Goal: Leave review/rating: Share an evaluation or opinion about a product, service, or content

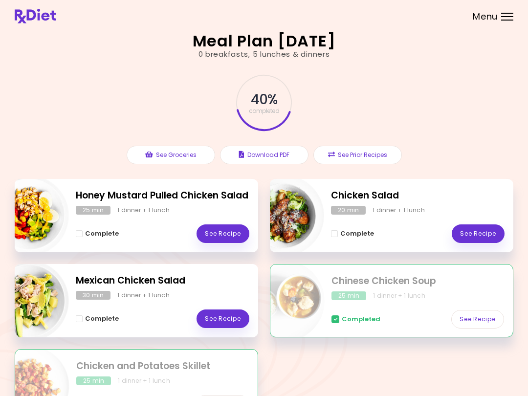
click at [479, 235] on link "See Recipe" at bounding box center [478, 234] width 53 height 19
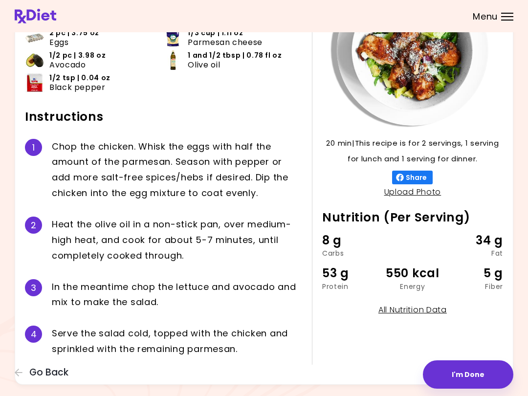
scroll to position [118, 0]
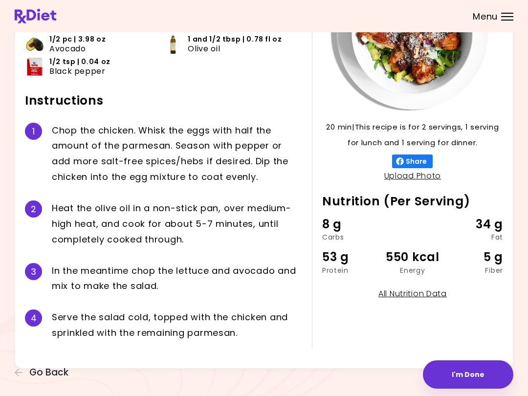
click at [463, 371] on button "I'm Done" at bounding box center [468, 375] width 91 height 28
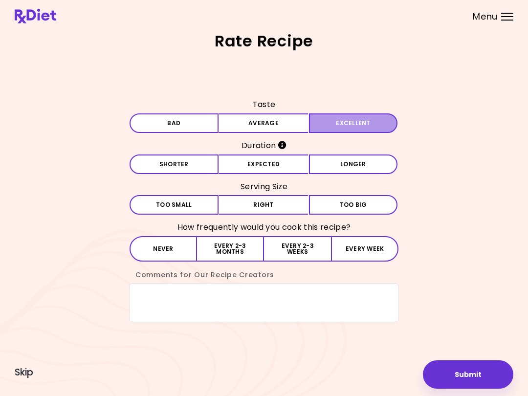
click at [361, 122] on button "Excellent" at bounding box center [353, 124] width 89 height 20
click at [351, 167] on button "Longer" at bounding box center [353, 165] width 89 height 20
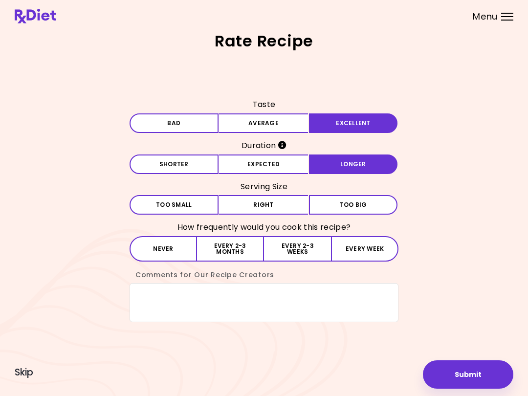
click at [293, 204] on button "Right" at bounding box center [263, 205] width 89 height 20
click at [311, 247] on button "Every 2-3 weeks" at bounding box center [297, 248] width 67 height 25
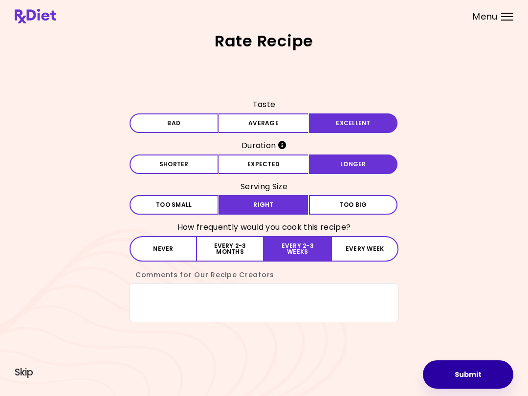
click at [475, 372] on button "Submit" at bounding box center [468, 375] width 91 height 28
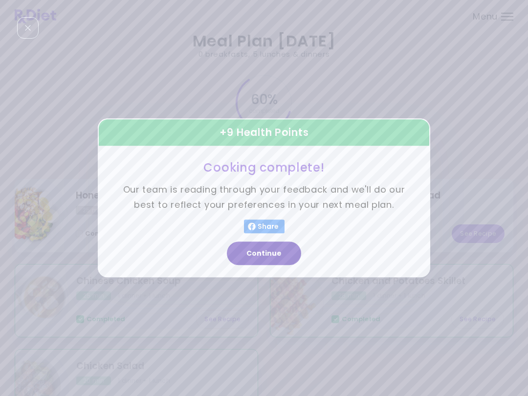
click at [273, 252] on button "Continue" at bounding box center [264, 253] width 74 height 23
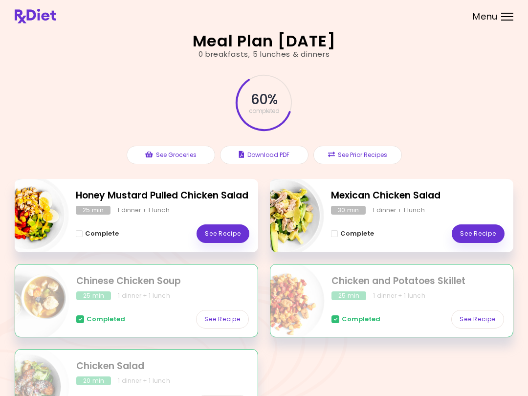
click at [230, 231] on link "See Recipe" at bounding box center [223, 234] width 53 height 19
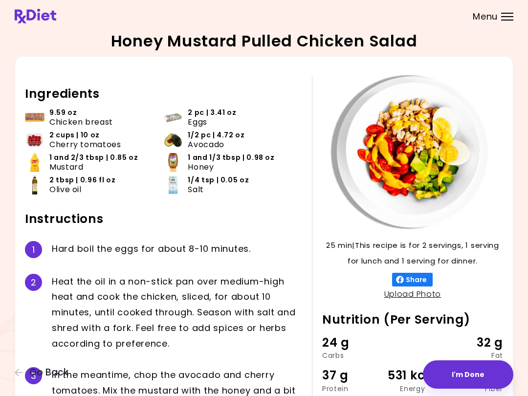
click at [467, 369] on button "I'm Done" at bounding box center [468, 375] width 91 height 28
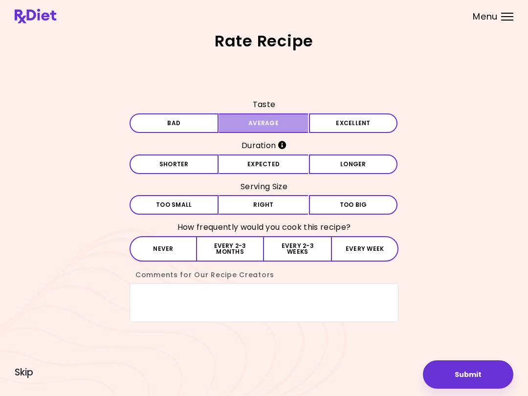
click at [283, 120] on button "Average" at bounding box center [263, 124] width 89 height 20
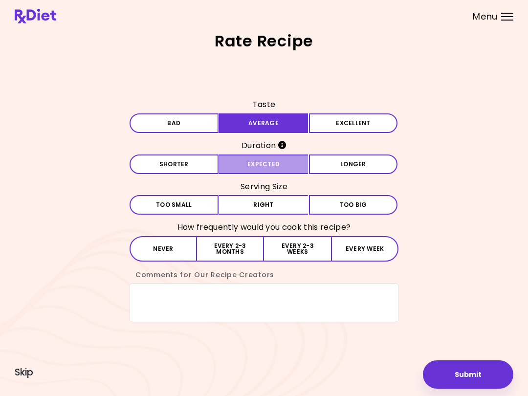
click at [294, 161] on button "Expected" at bounding box center [263, 165] width 89 height 20
click at [297, 203] on button "Right" at bounding box center [263, 205] width 89 height 20
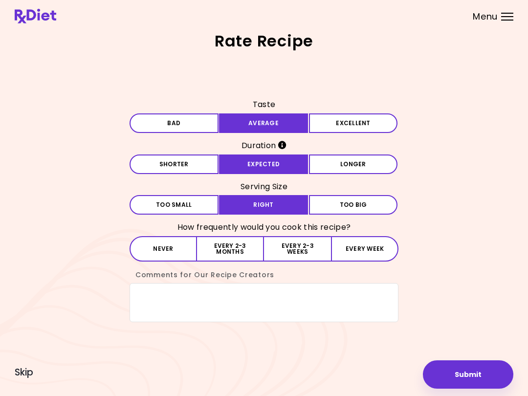
click at [310, 250] on button "Every 2-3 weeks" at bounding box center [297, 248] width 67 height 25
click at [484, 374] on button "Submit" at bounding box center [468, 375] width 91 height 28
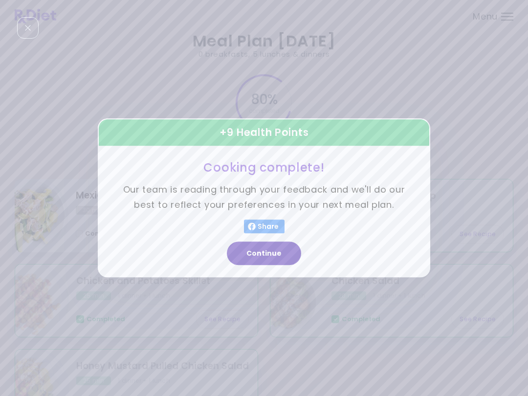
click at [277, 250] on button "Continue" at bounding box center [264, 253] width 74 height 23
